Goal: Transaction & Acquisition: Purchase product/service

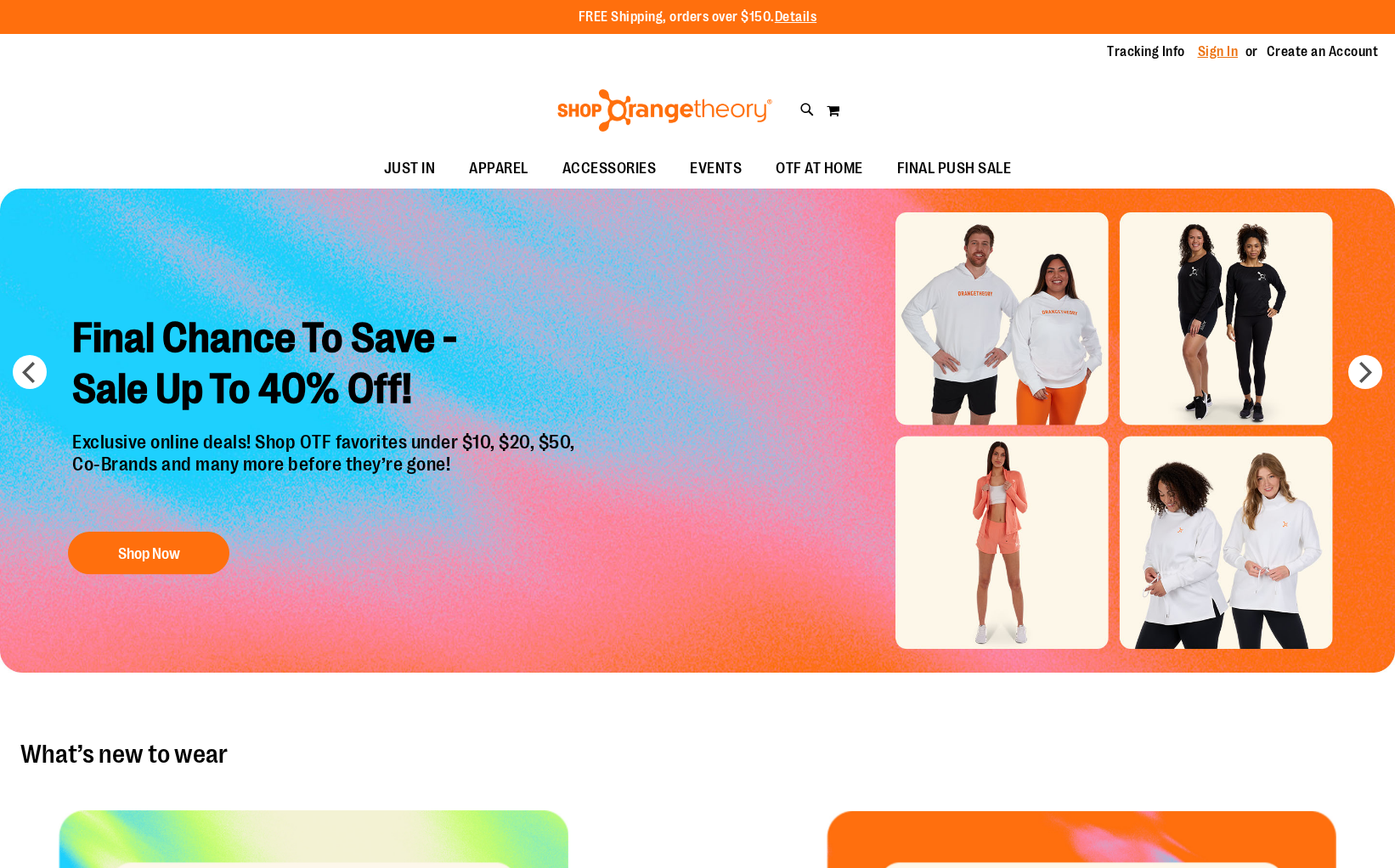
type input "**********"
click at [1229, 52] on link "Sign In" at bounding box center [1218, 52] width 41 height 19
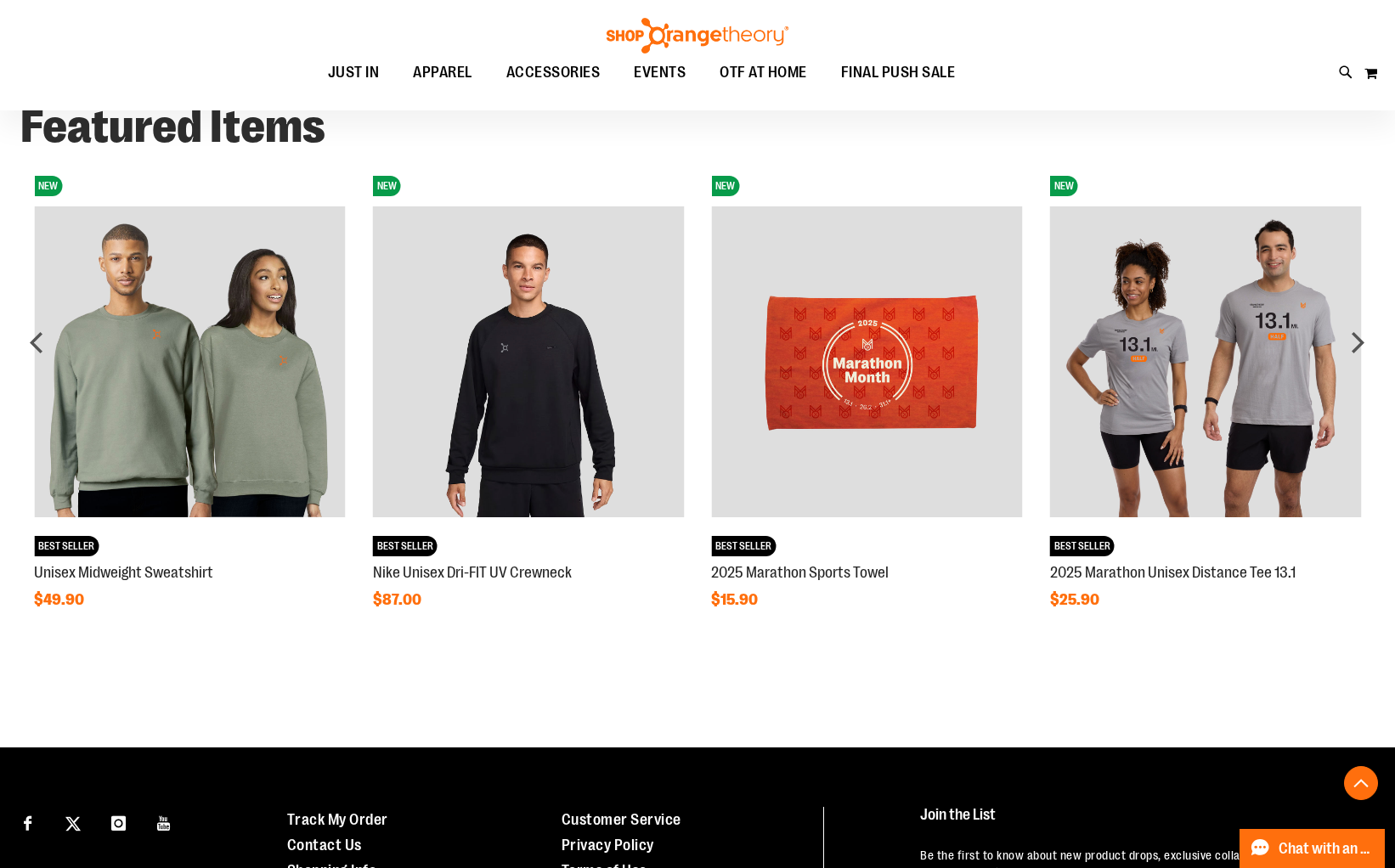
scroll to position [1331, 0]
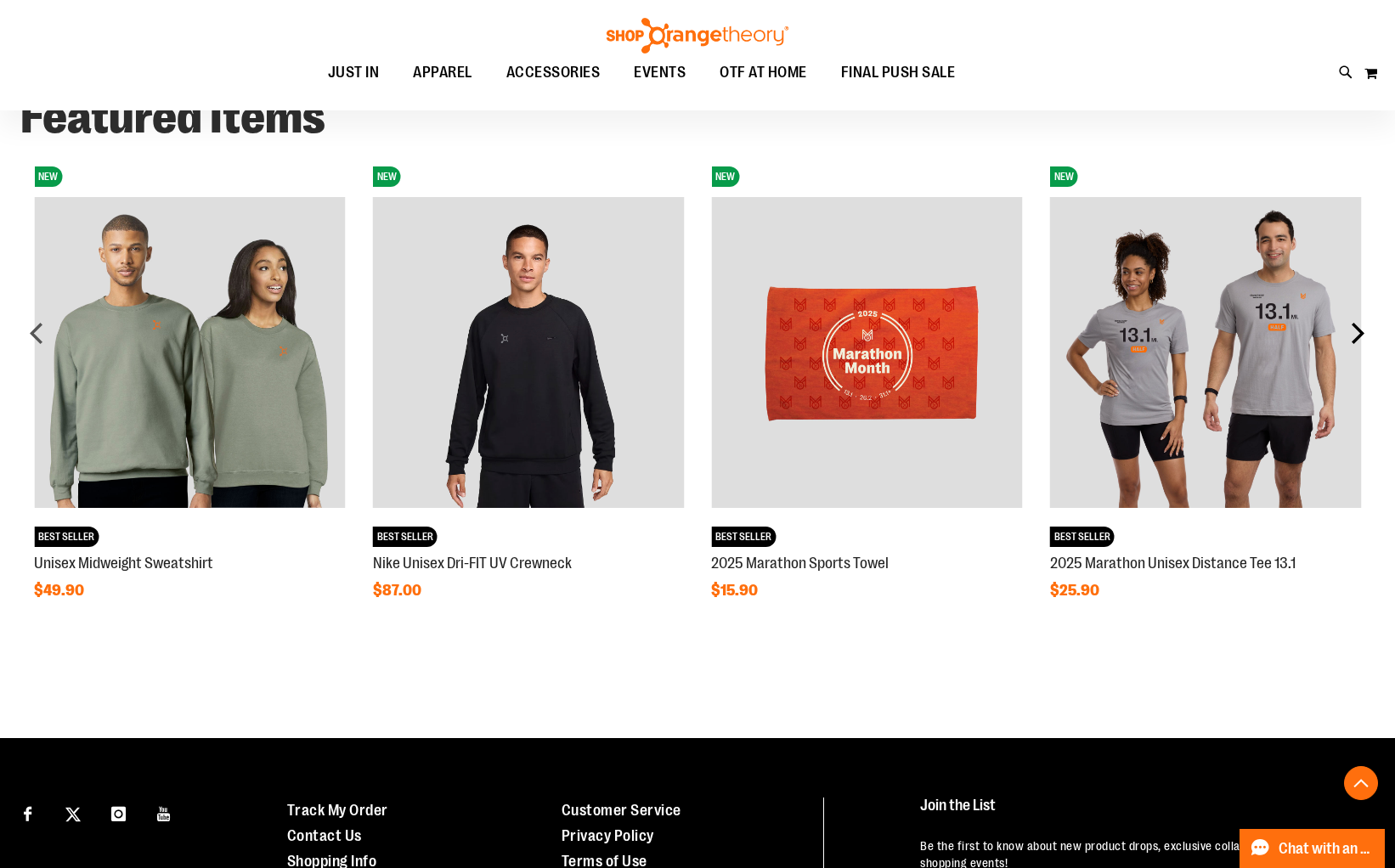
type input "**********"
click at [1355, 338] on div "next" at bounding box center [1357, 333] width 34 height 34
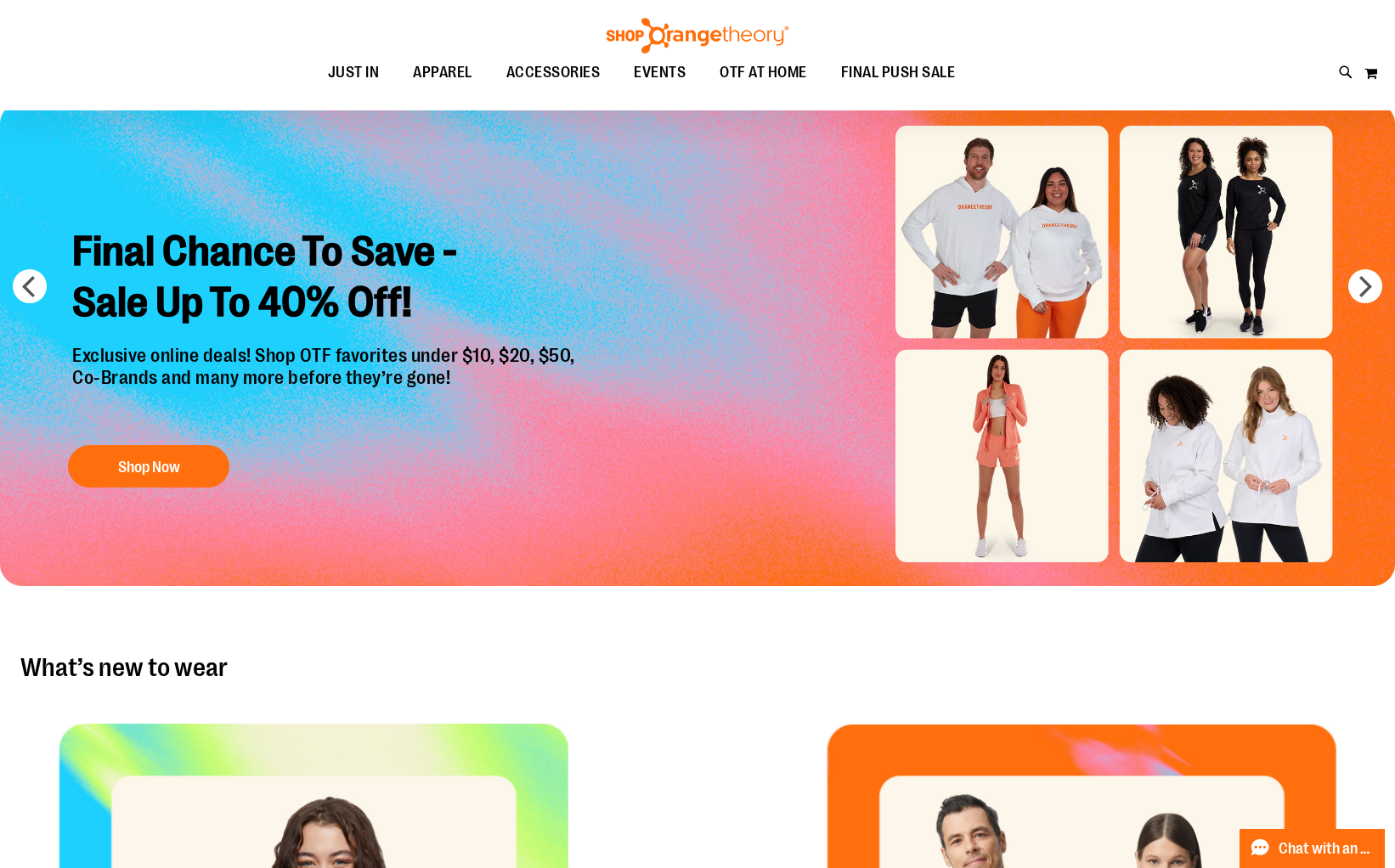
scroll to position [0, 0]
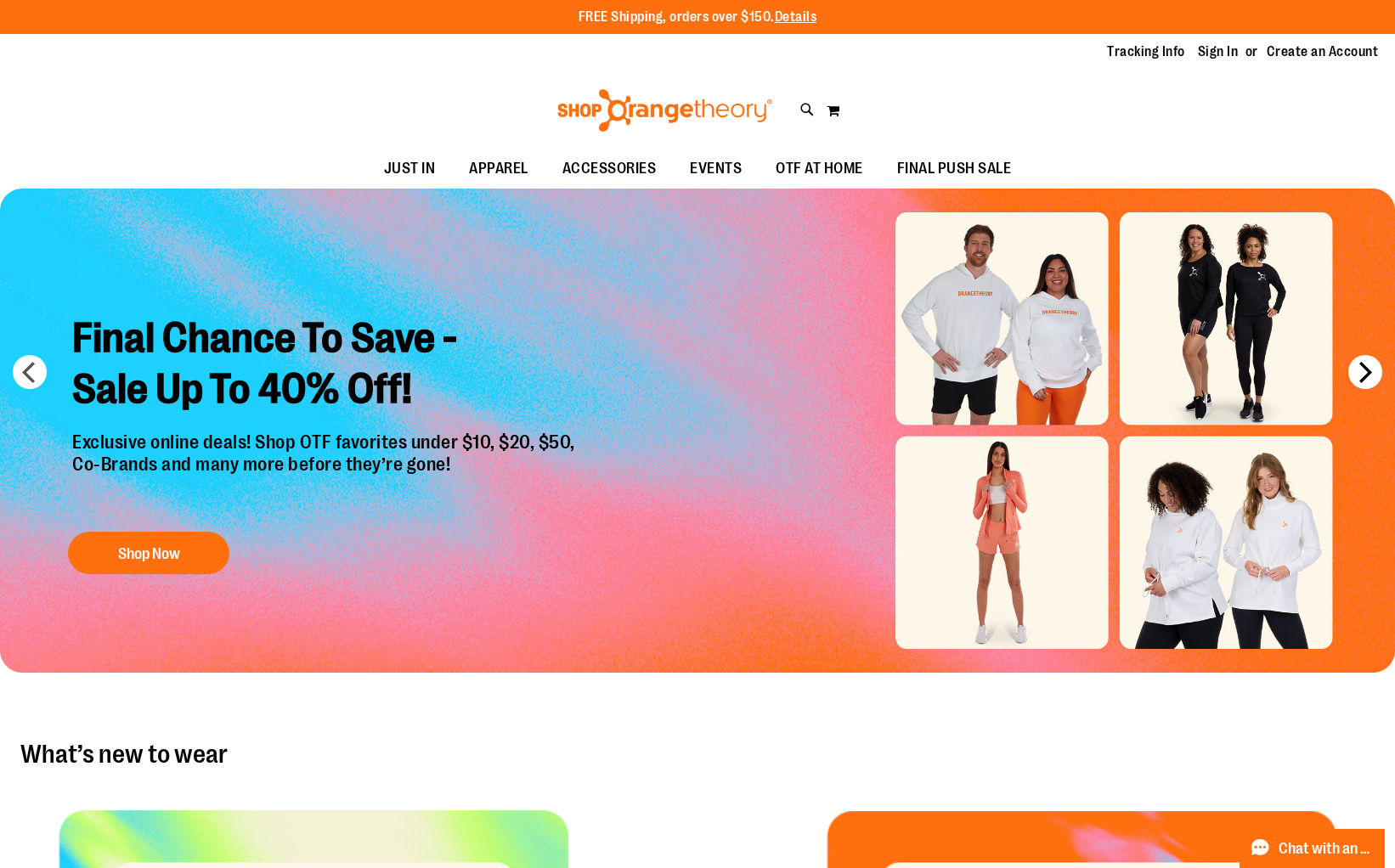
click at [1365, 371] on button "next" at bounding box center [1364, 372] width 34 height 34
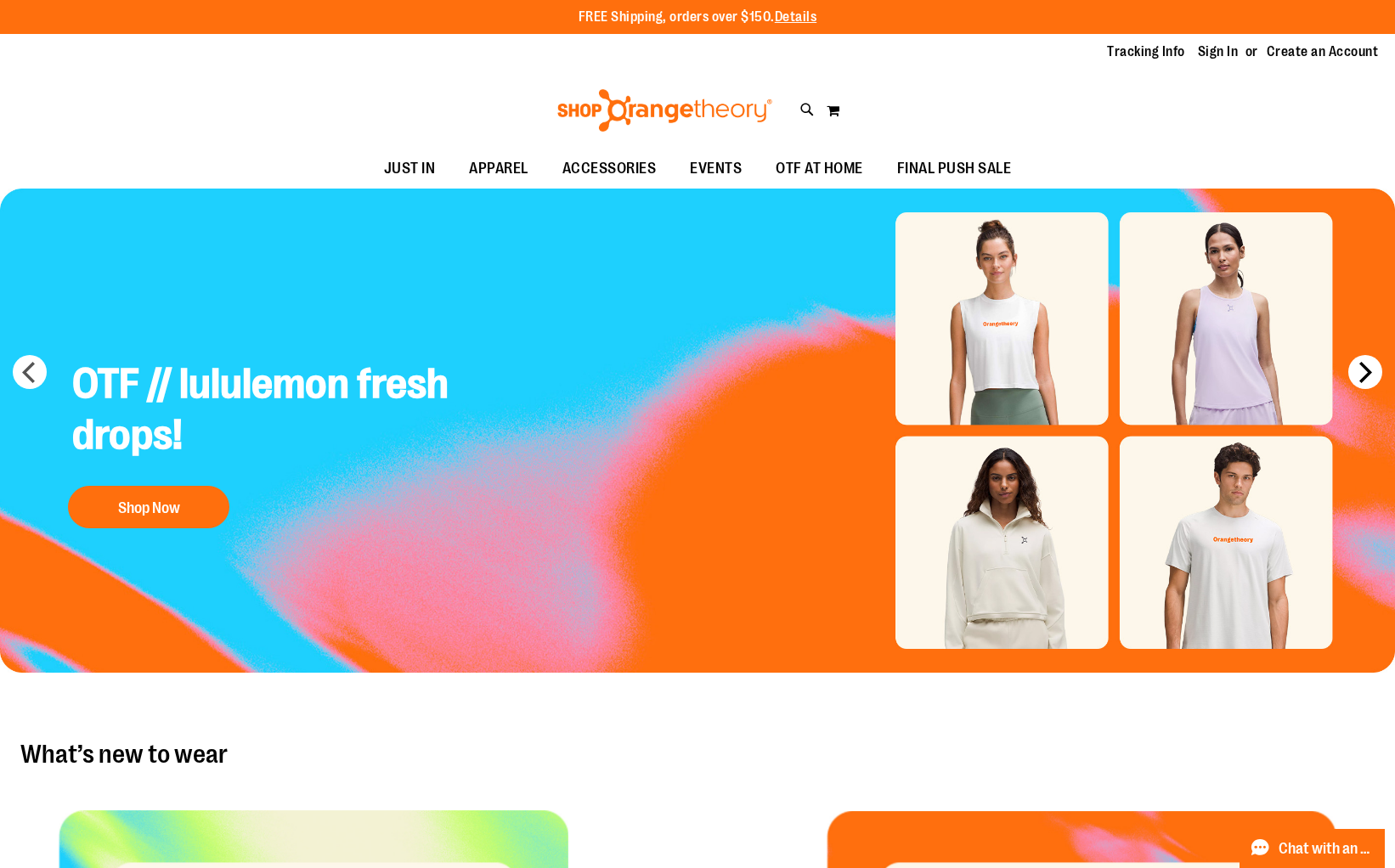
click at [1365, 371] on button "next" at bounding box center [1364, 372] width 34 height 34
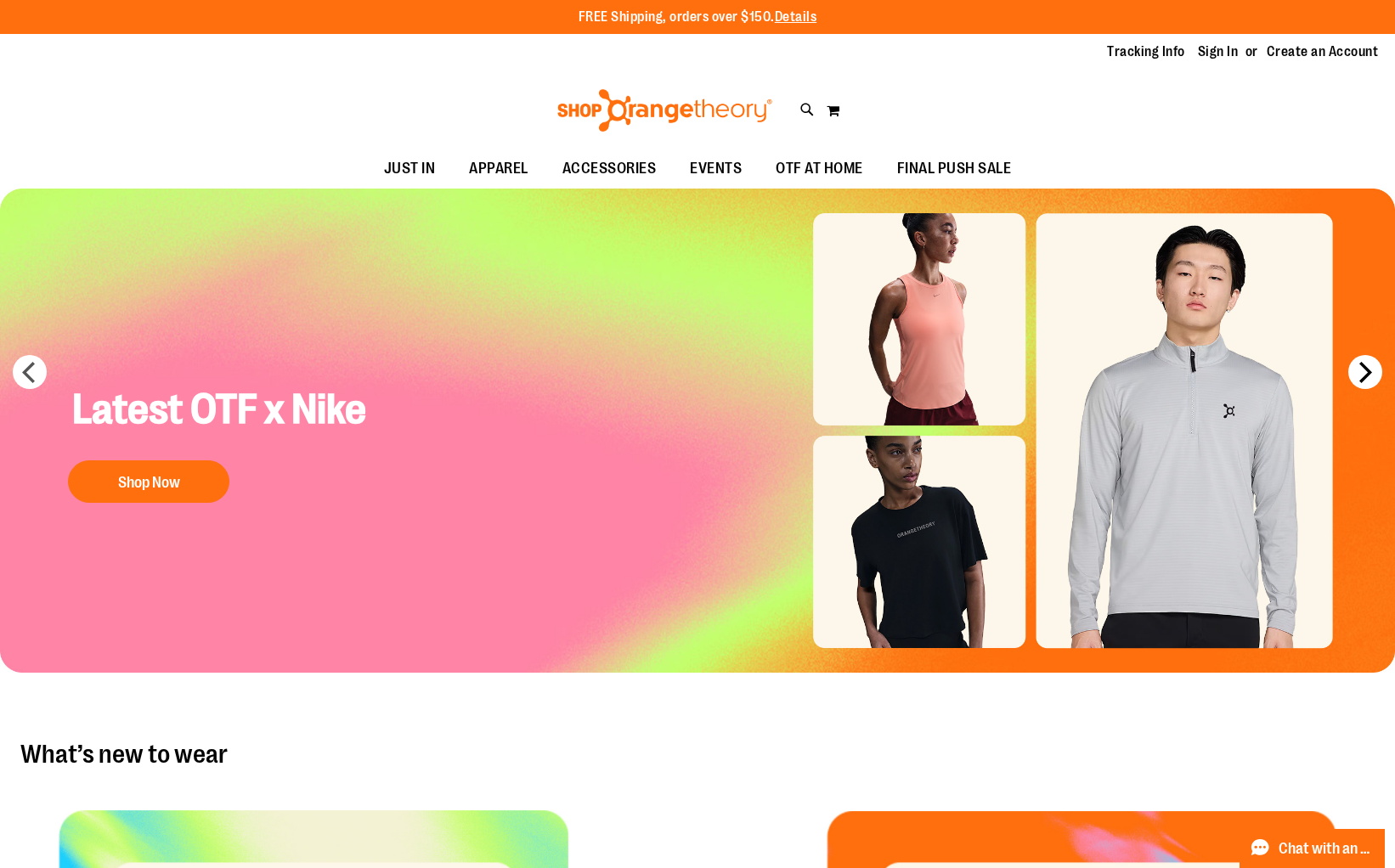
click at [1365, 371] on button "next" at bounding box center [1364, 372] width 34 height 34
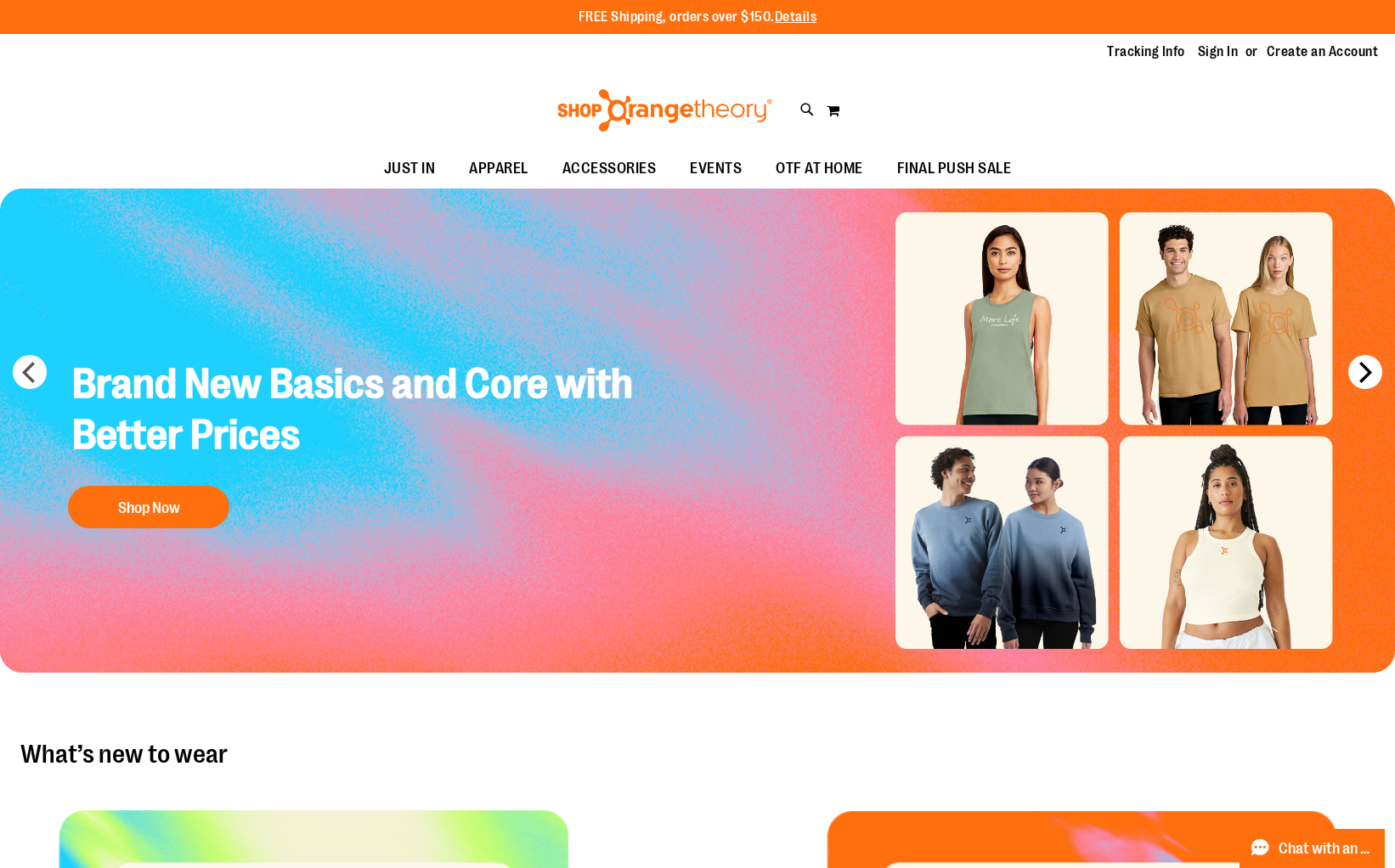
click at [1365, 371] on button "next" at bounding box center [1364, 372] width 34 height 34
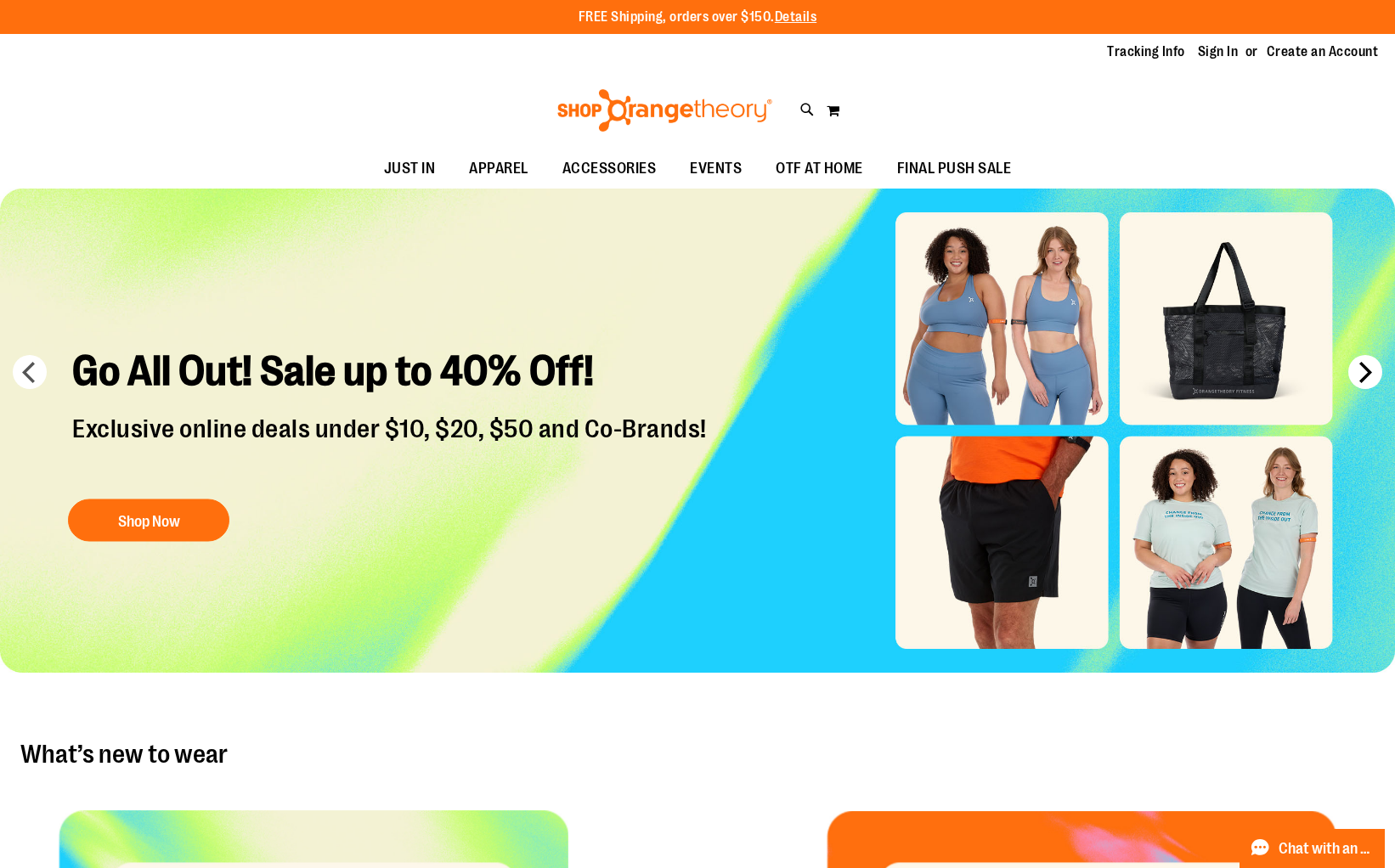
click at [1365, 371] on button "next" at bounding box center [1364, 372] width 34 height 34
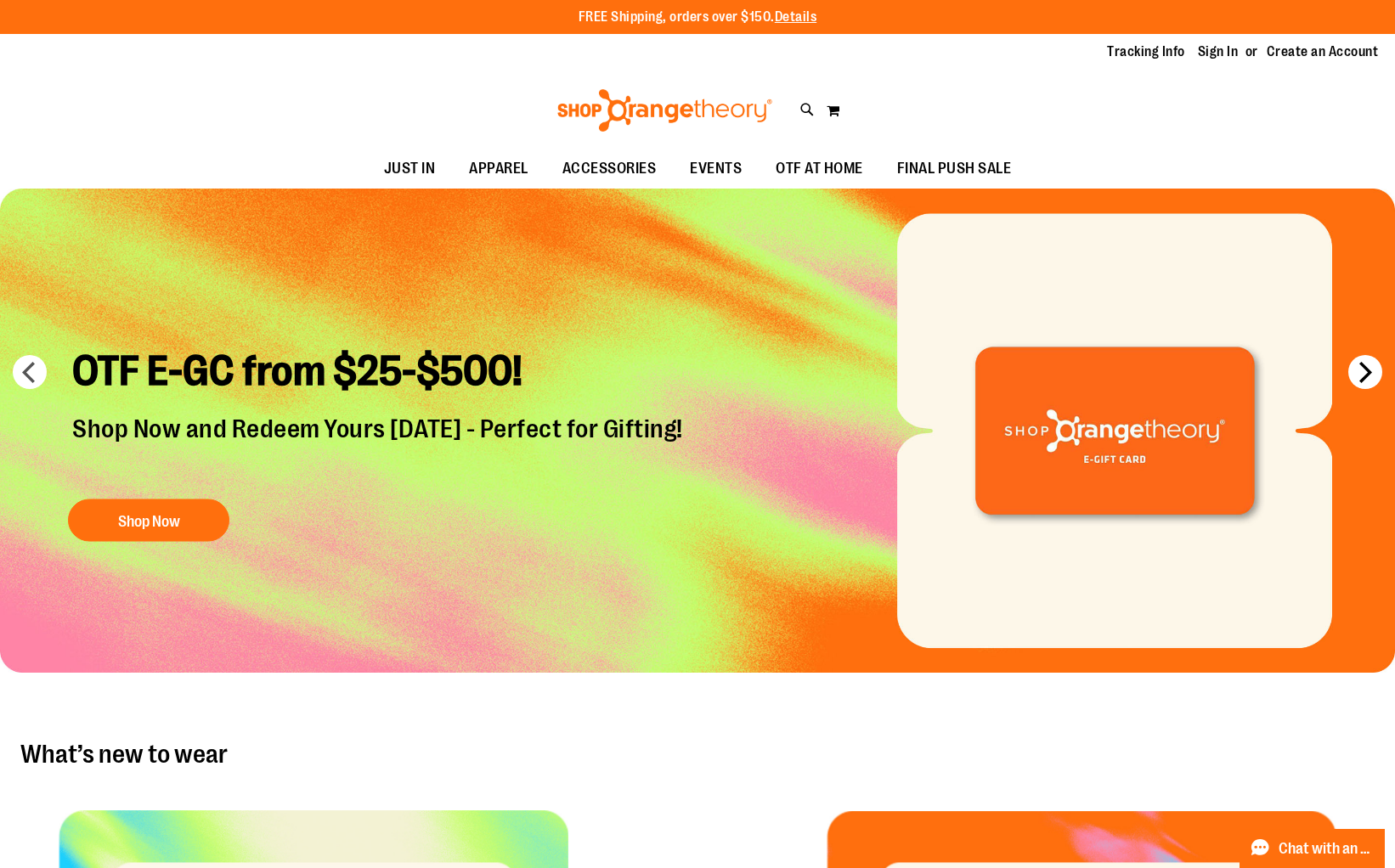
click at [1365, 371] on button "next" at bounding box center [1364, 372] width 34 height 34
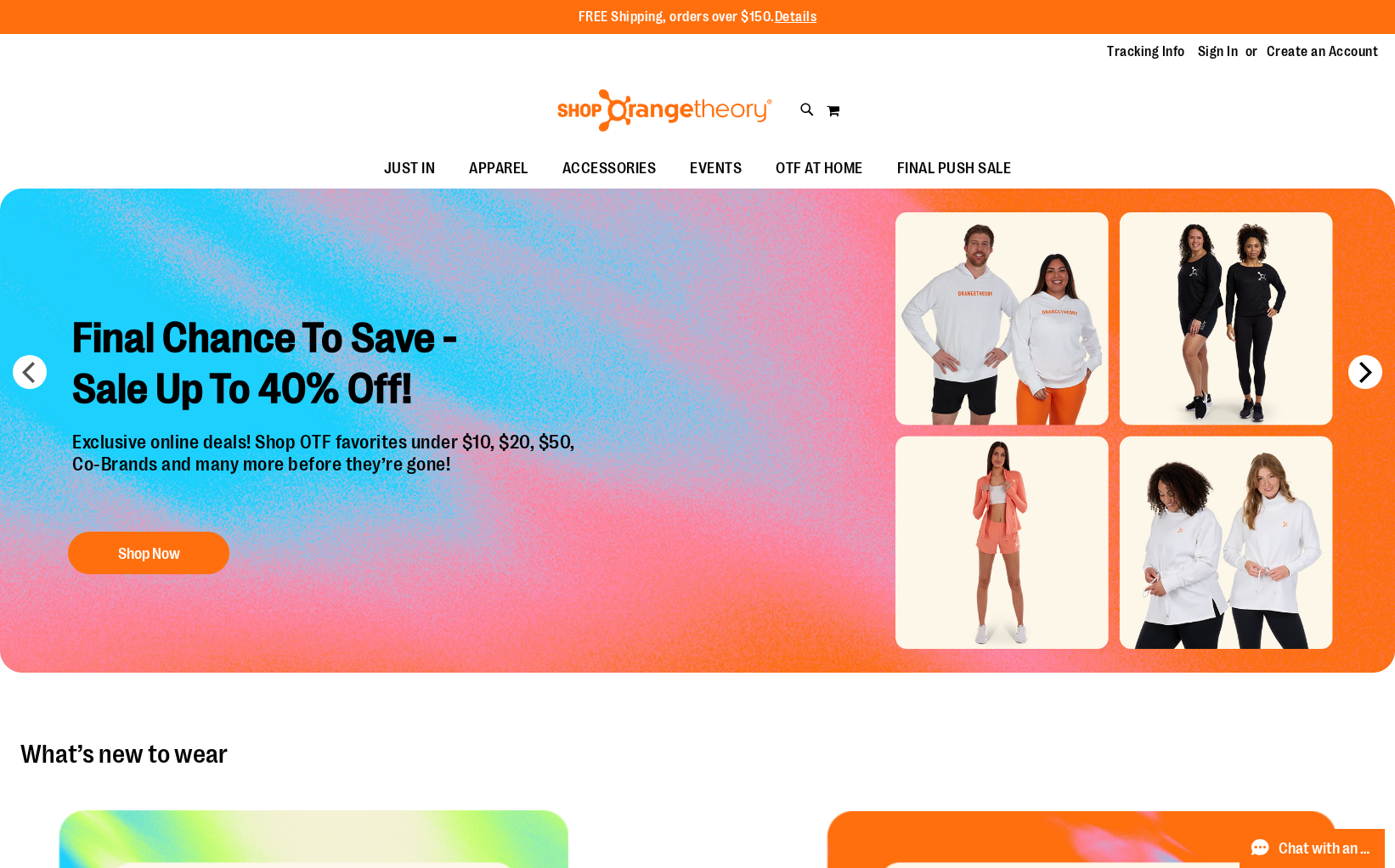
click at [1372, 378] on button "next" at bounding box center [1364, 372] width 34 height 34
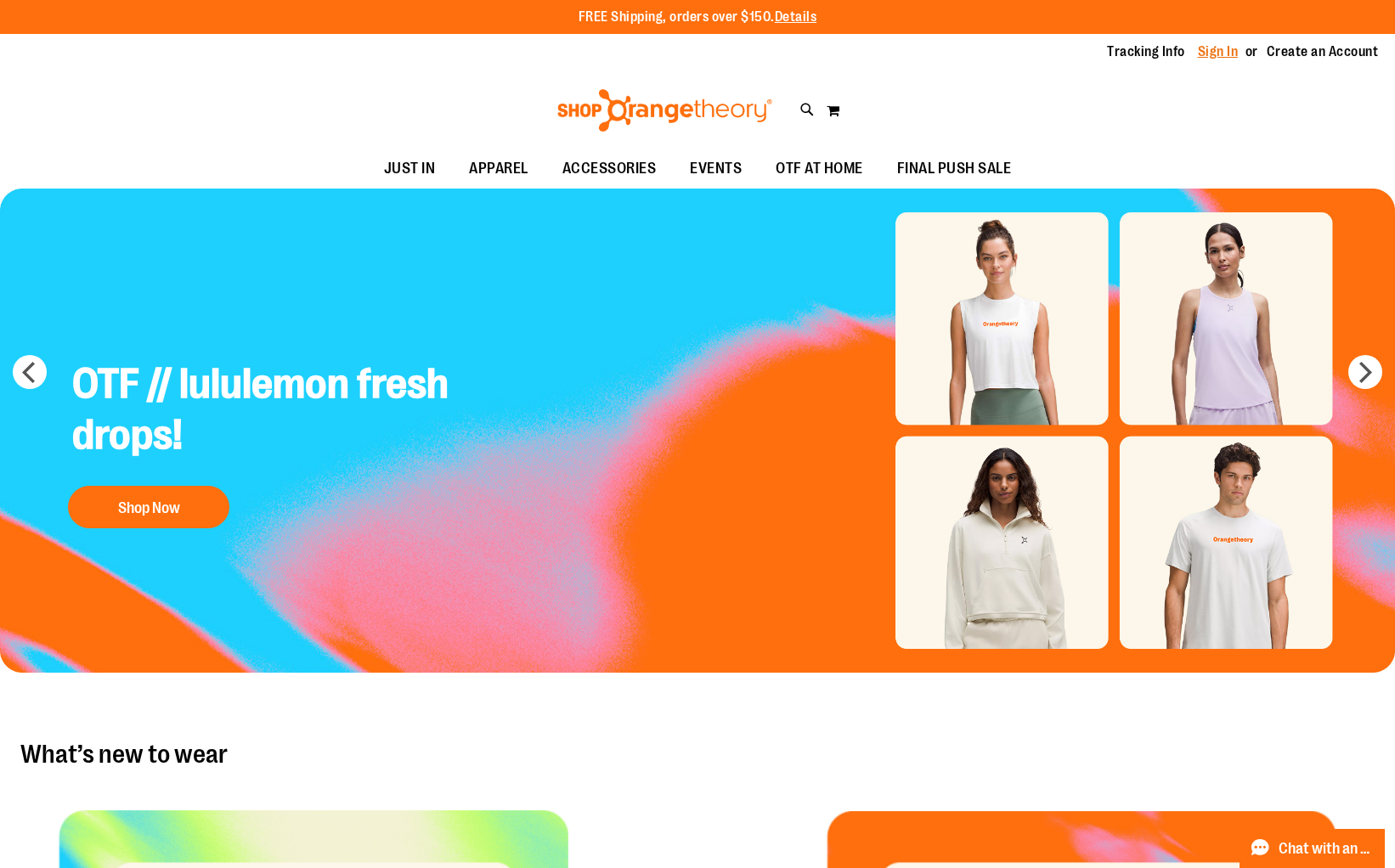
click at [1220, 57] on link "Sign In" at bounding box center [1218, 52] width 41 height 19
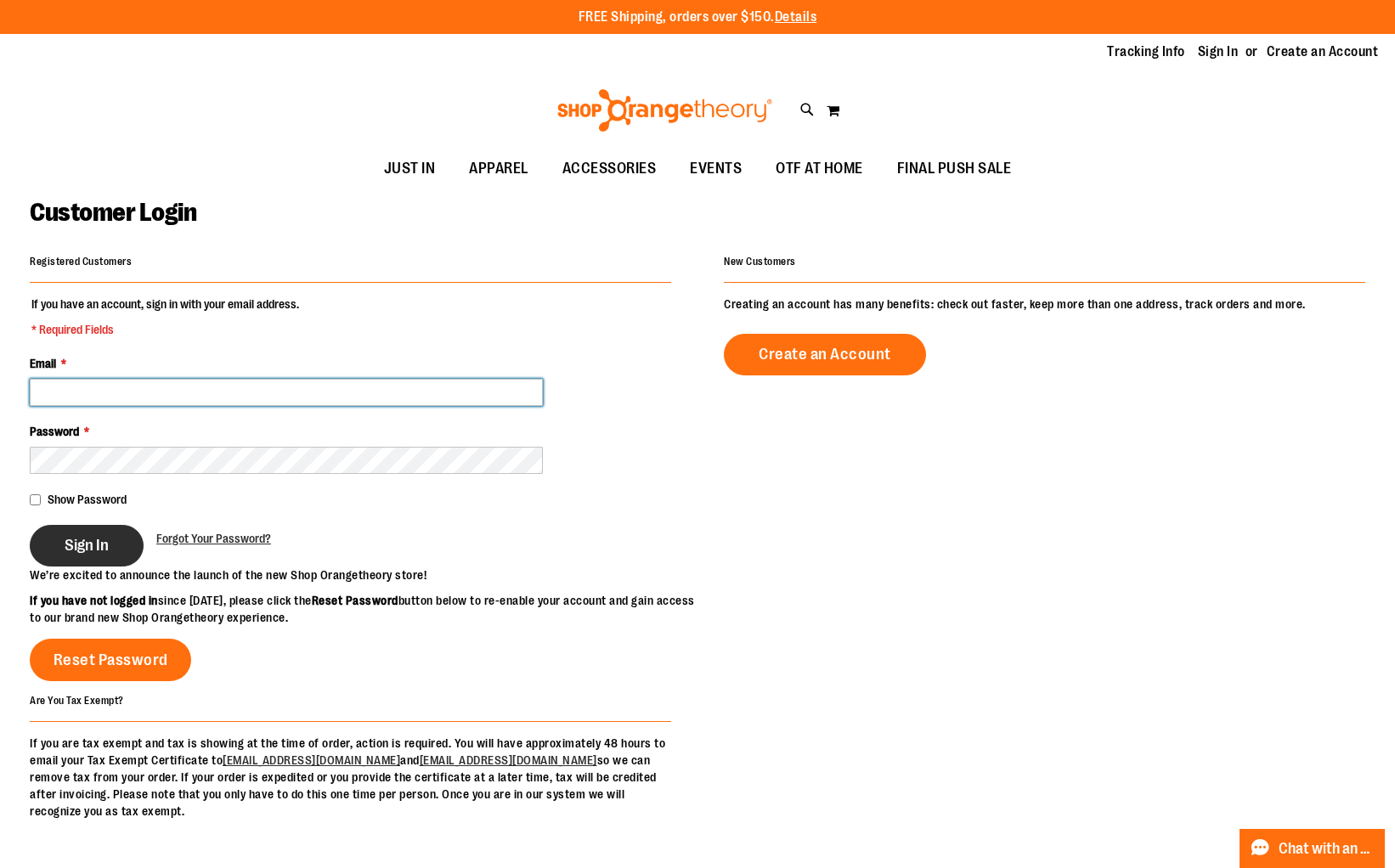
type input "**********"
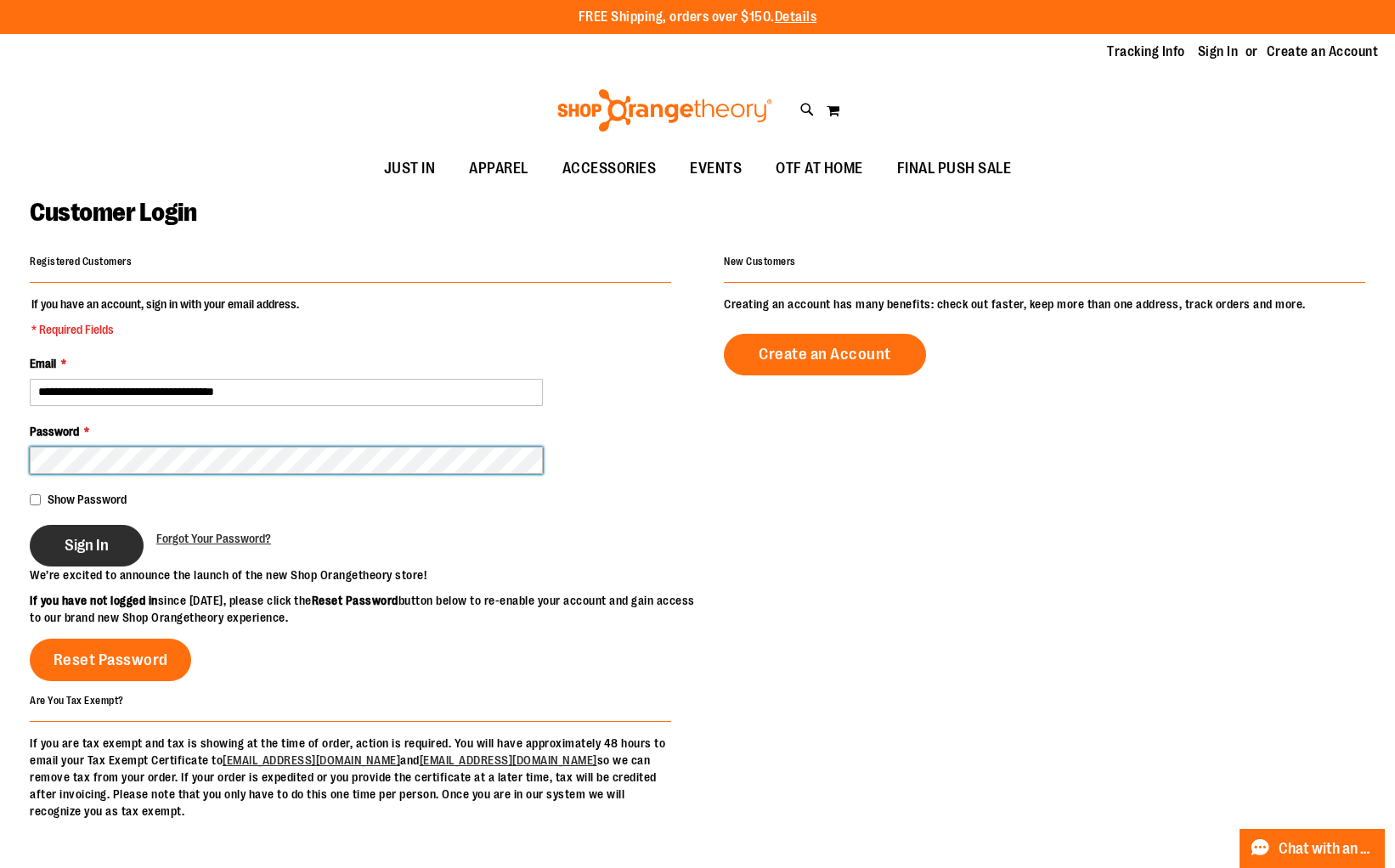
type input "**********"
click at [103, 541] on span "Sign In" at bounding box center [87, 545] width 45 height 19
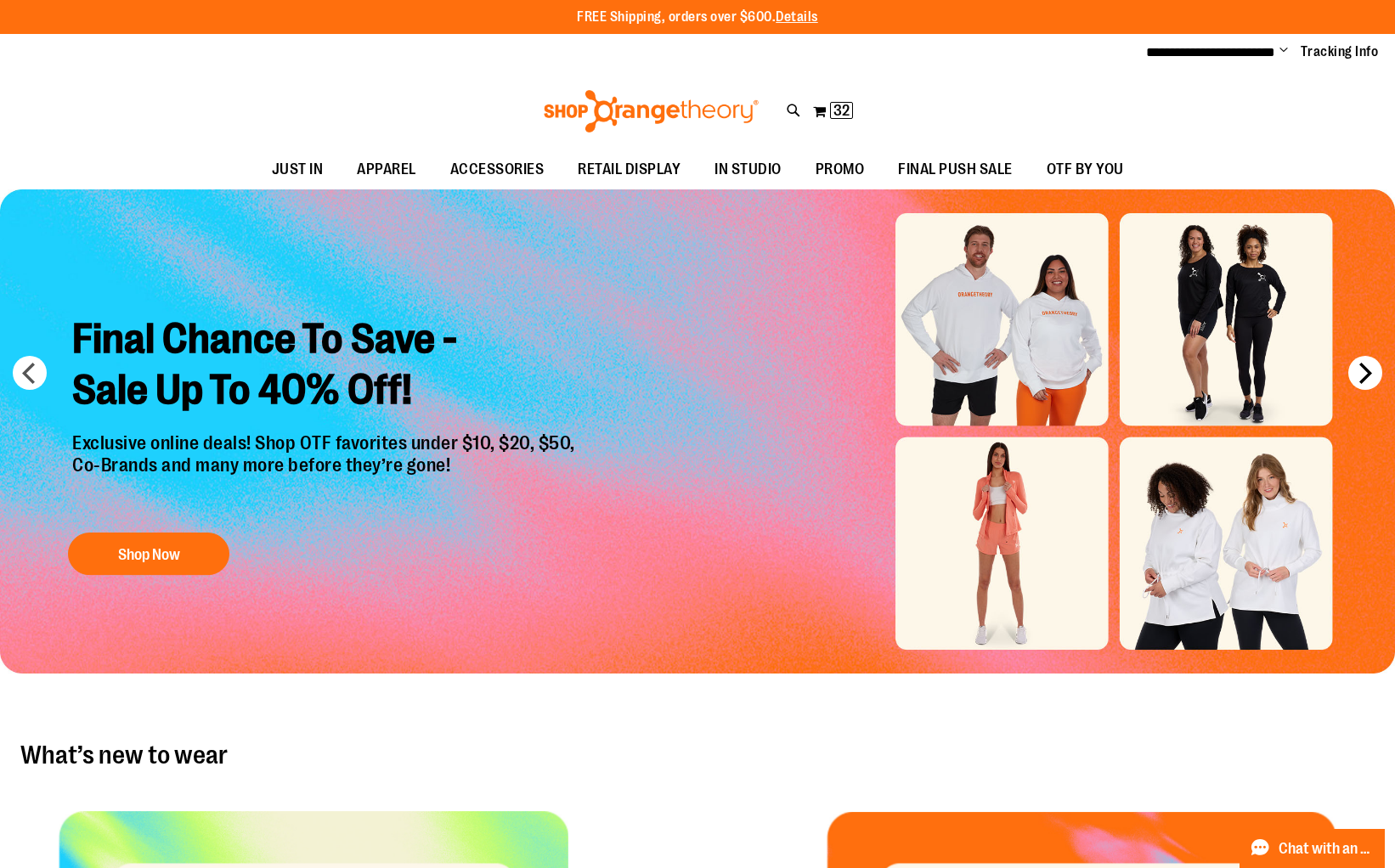
type input "**********"
click at [1348, 376] on button "next" at bounding box center [1364, 373] width 34 height 34
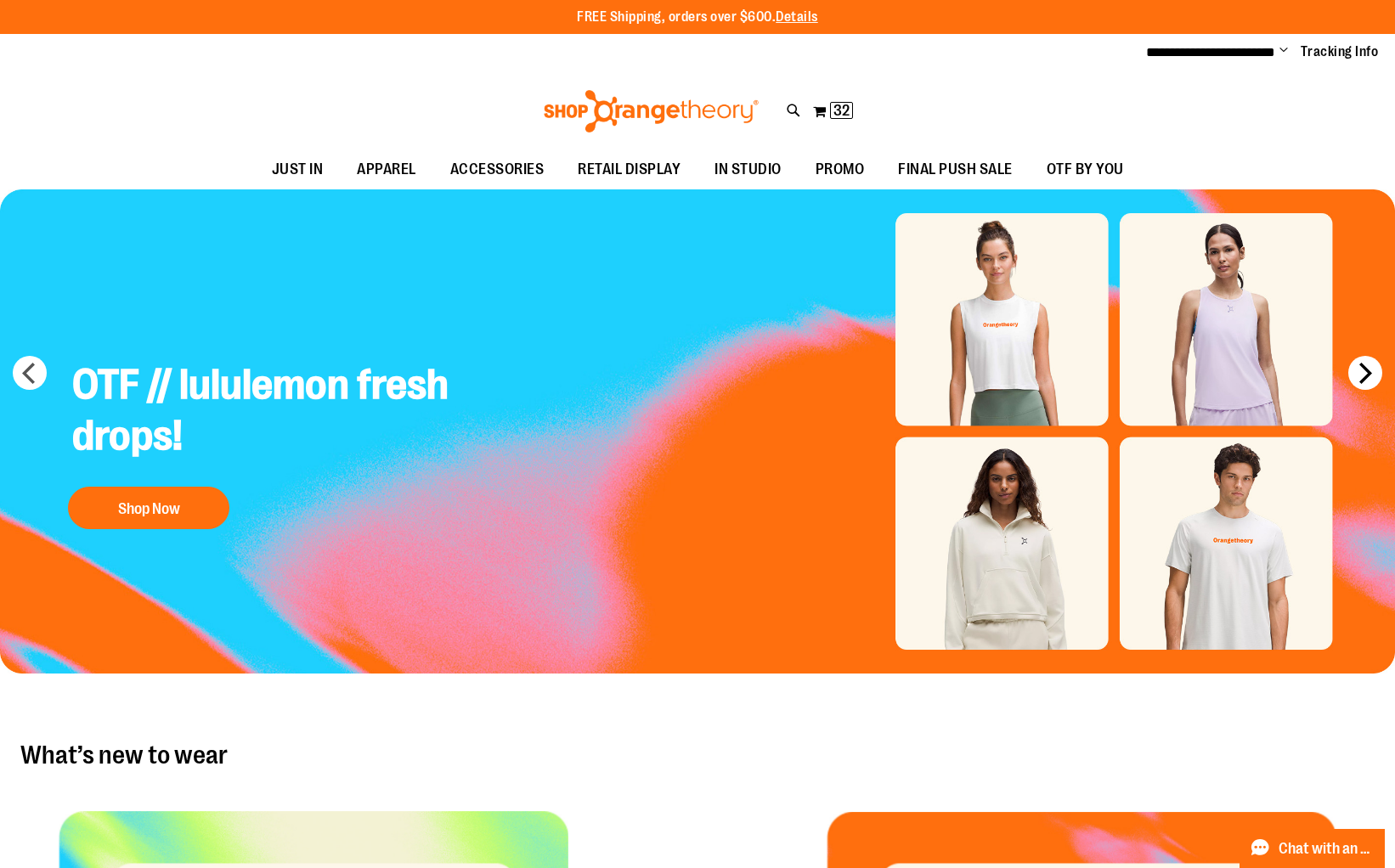
click at [1350, 377] on button "next" at bounding box center [1364, 373] width 34 height 34
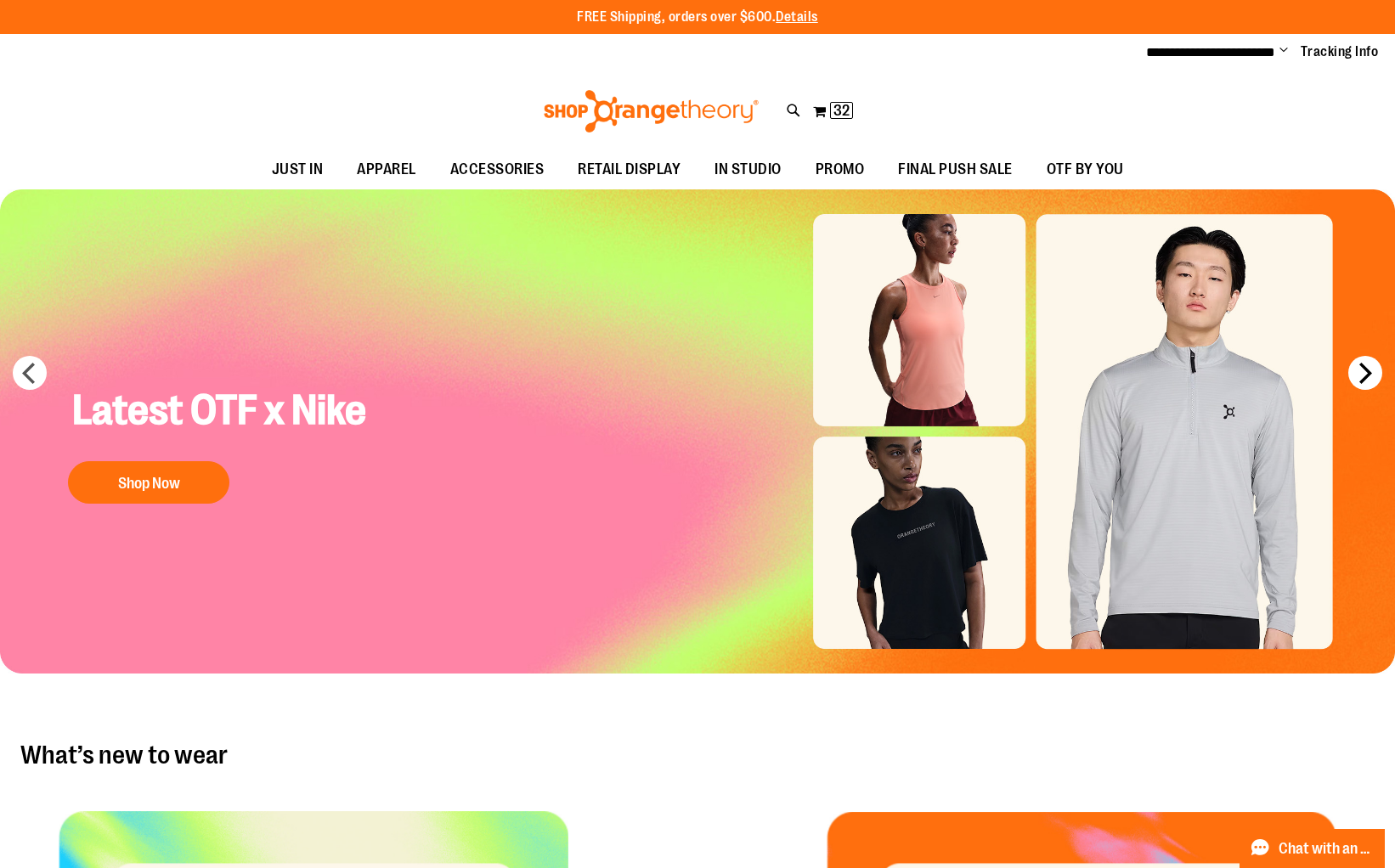
click at [1350, 377] on button "next" at bounding box center [1364, 373] width 34 height 34
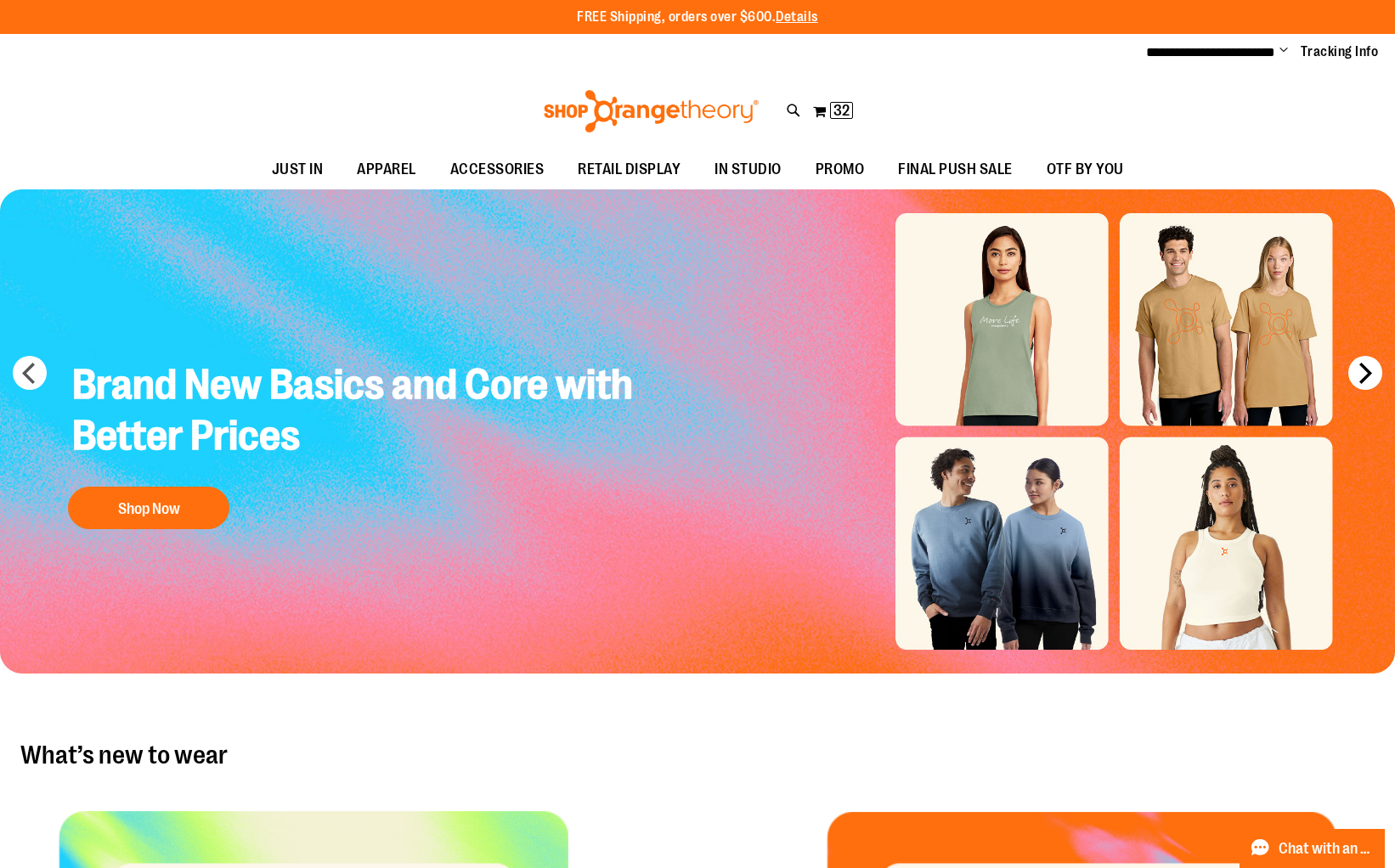
click at [1350, 377] on button "next" at bounding box center [1364, 373] width 34 height 34
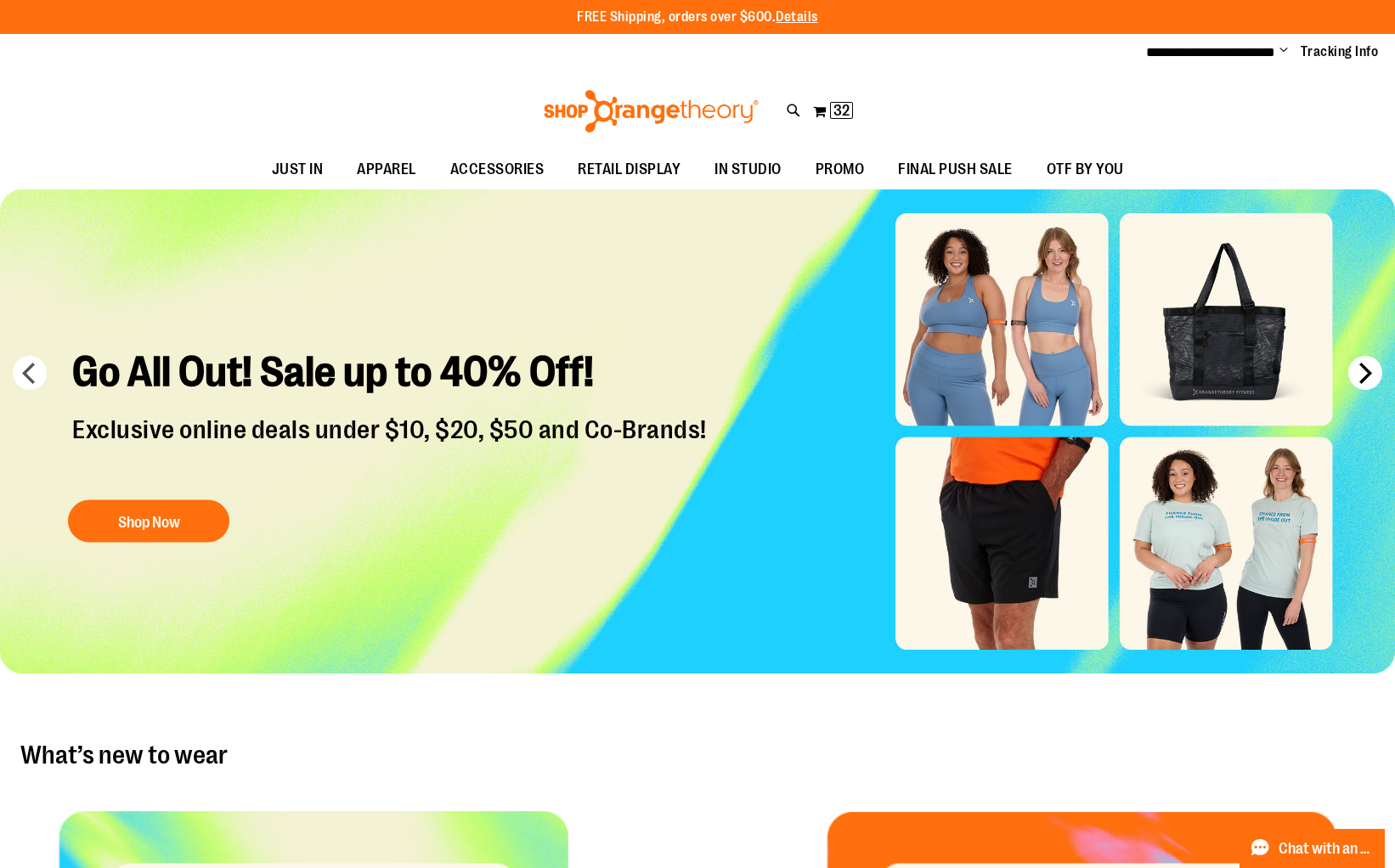
click at [1350, 377] on button "next" at bounding box center [1364, 373] width 34 height 34
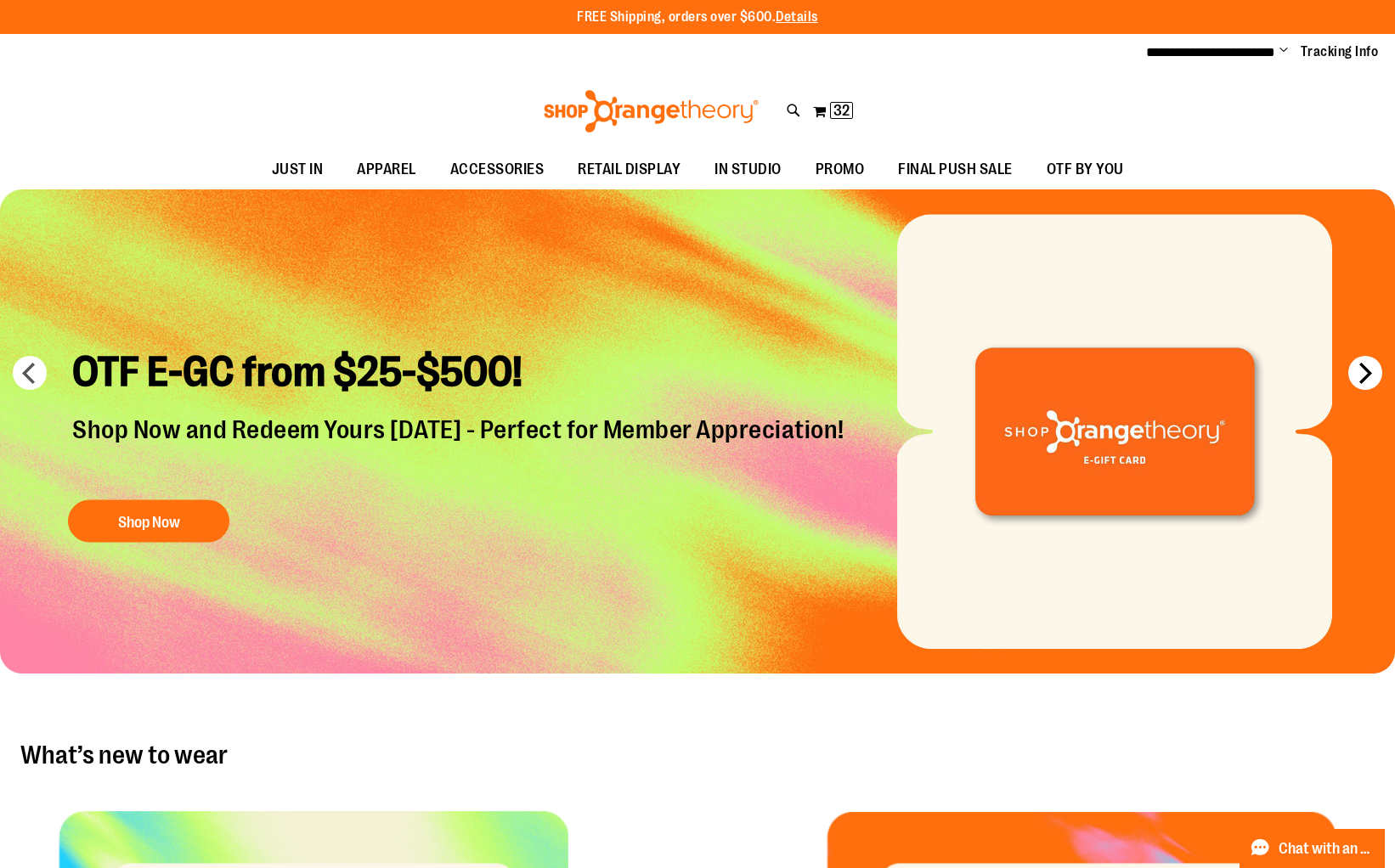
click at [1350, 377] on button "next" at bounding box center [1364, 373] width 34 height 34
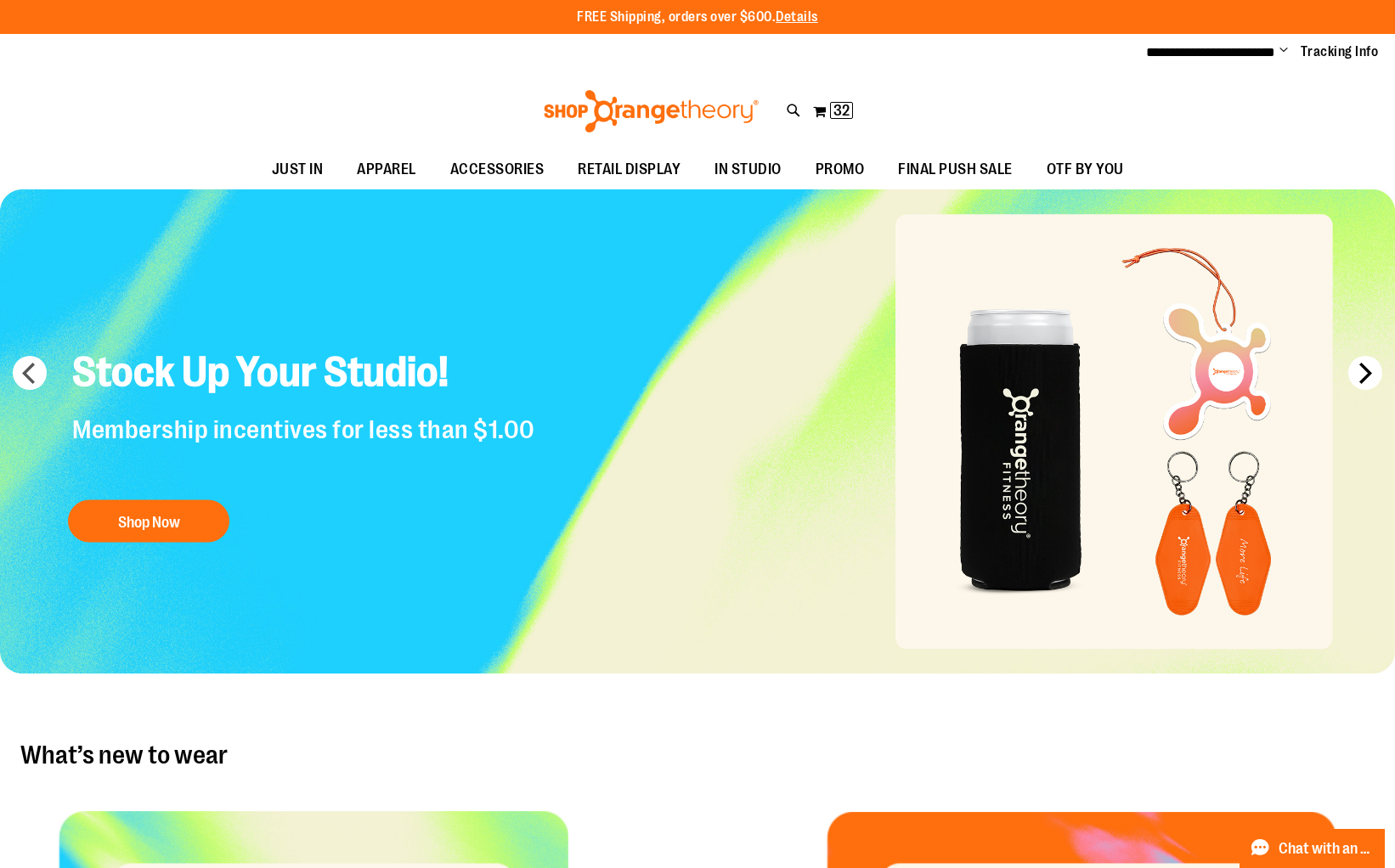
click at [1359, 367] on button "next" at bounding box center [1364, 373] width 34 height 34
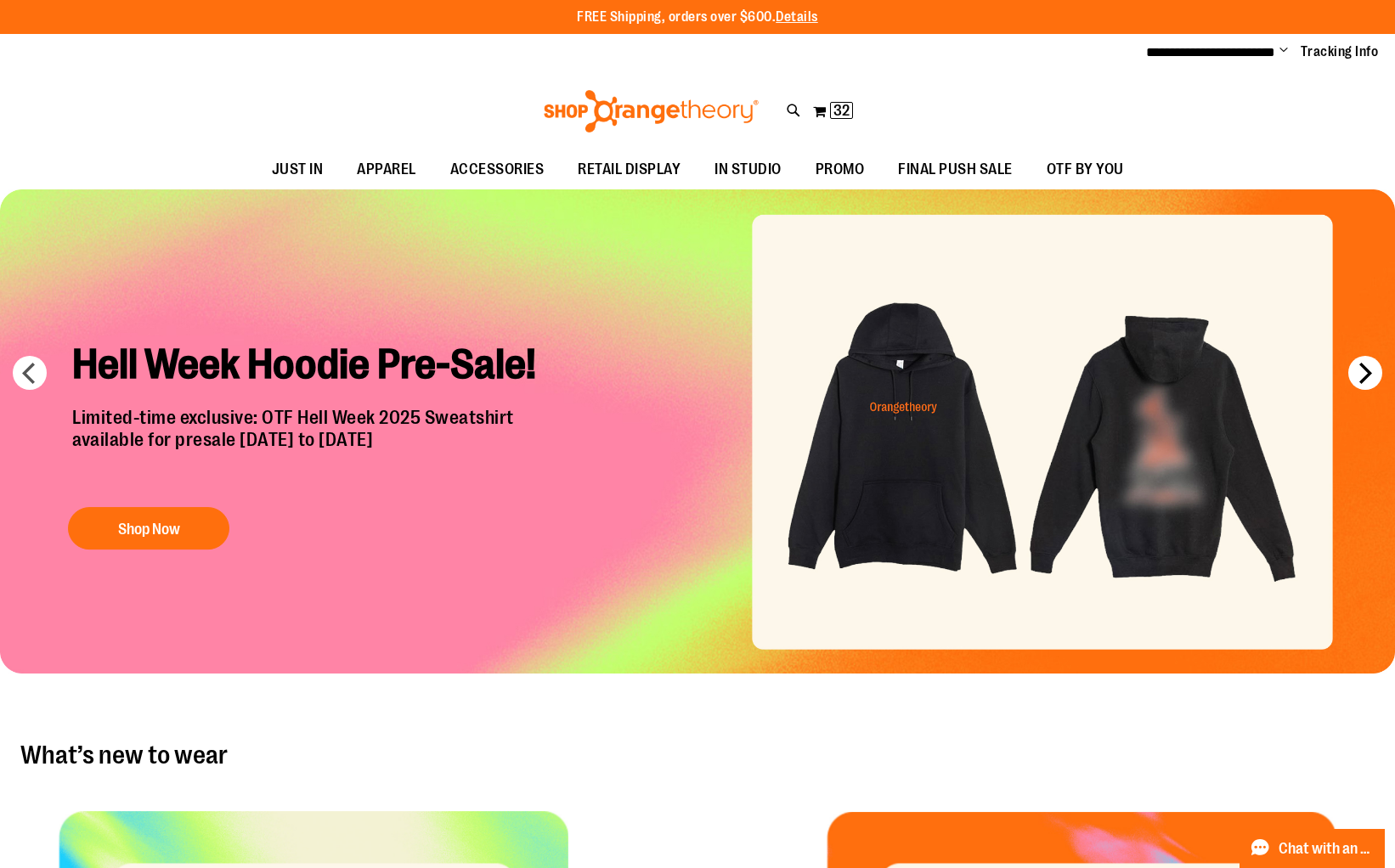
click at [1359, 368] on button "next" at bounding box center [1364, 373] width 34 height 34
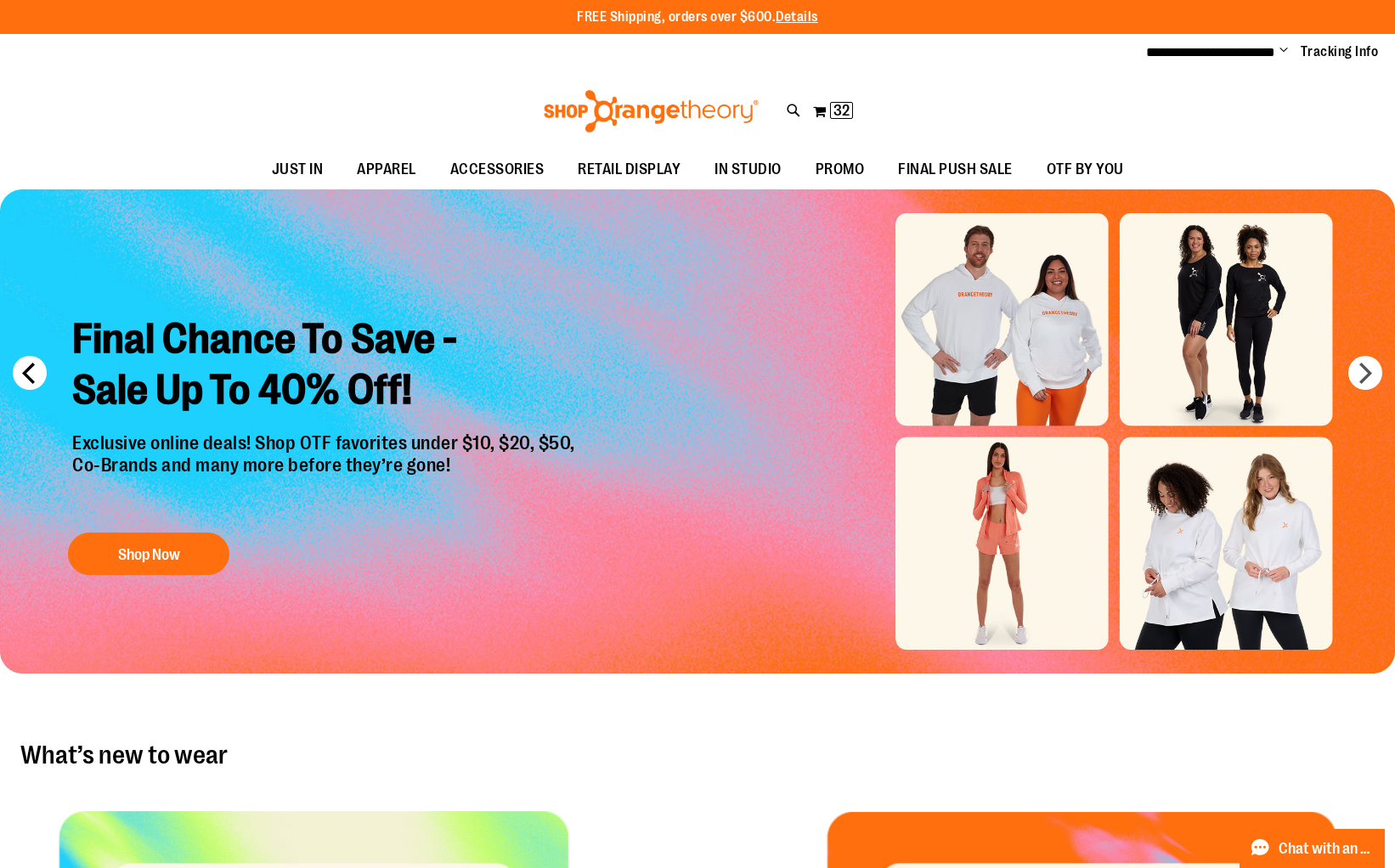
click at [21, 370] on button "prev" at bounding box center [30, 373] width 34 height 34
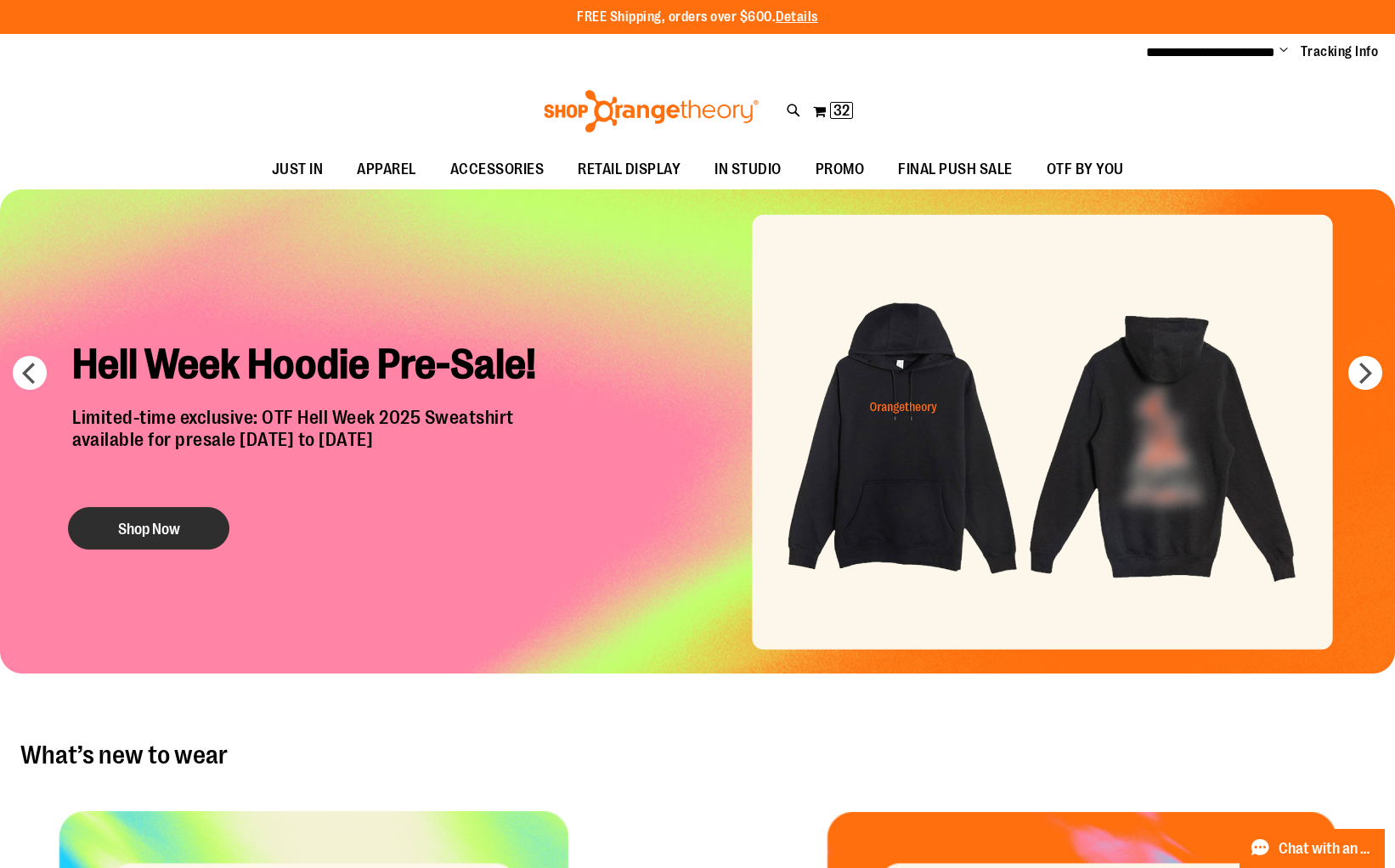
click at [127, 524] on button "Shop Now" at bounding box center [148, 529] width 161 height 43
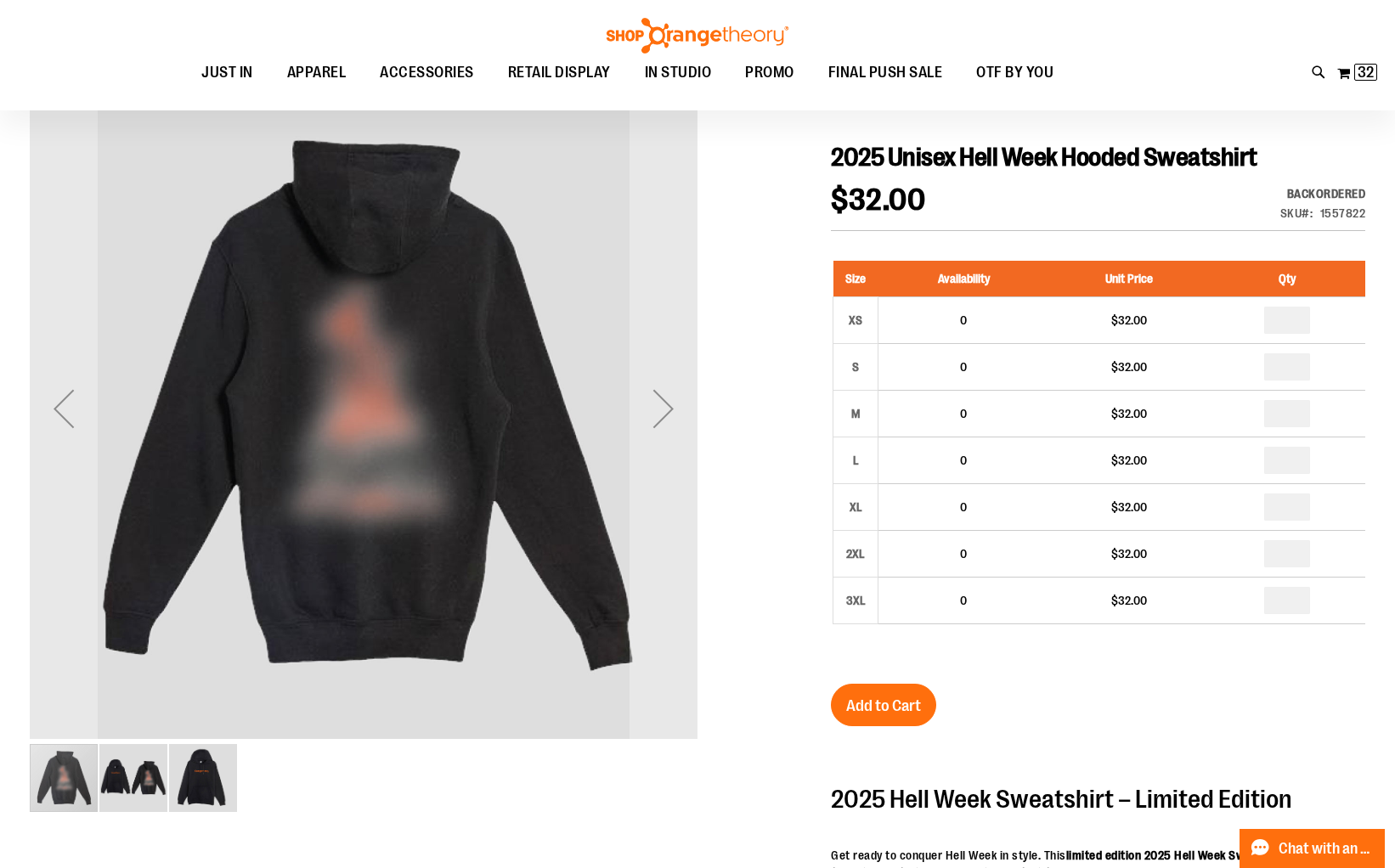
scroll to position [170, 0]
